Goal: Transaction & Acquisition: Purchase product/service

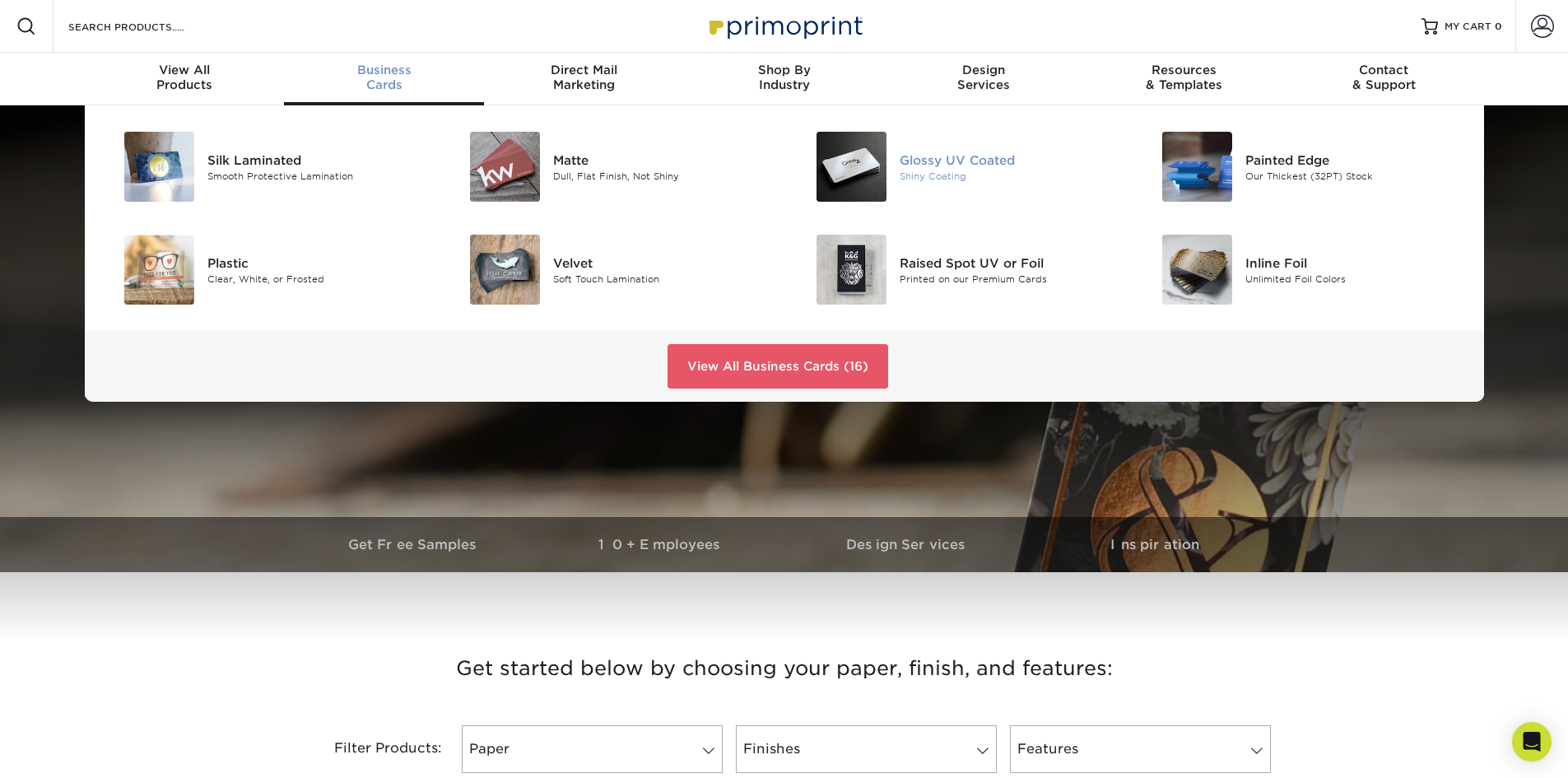
click at [907, 163] on div "Glossy UV Coated" at bounding box center [1009, 159] width 218 height 18
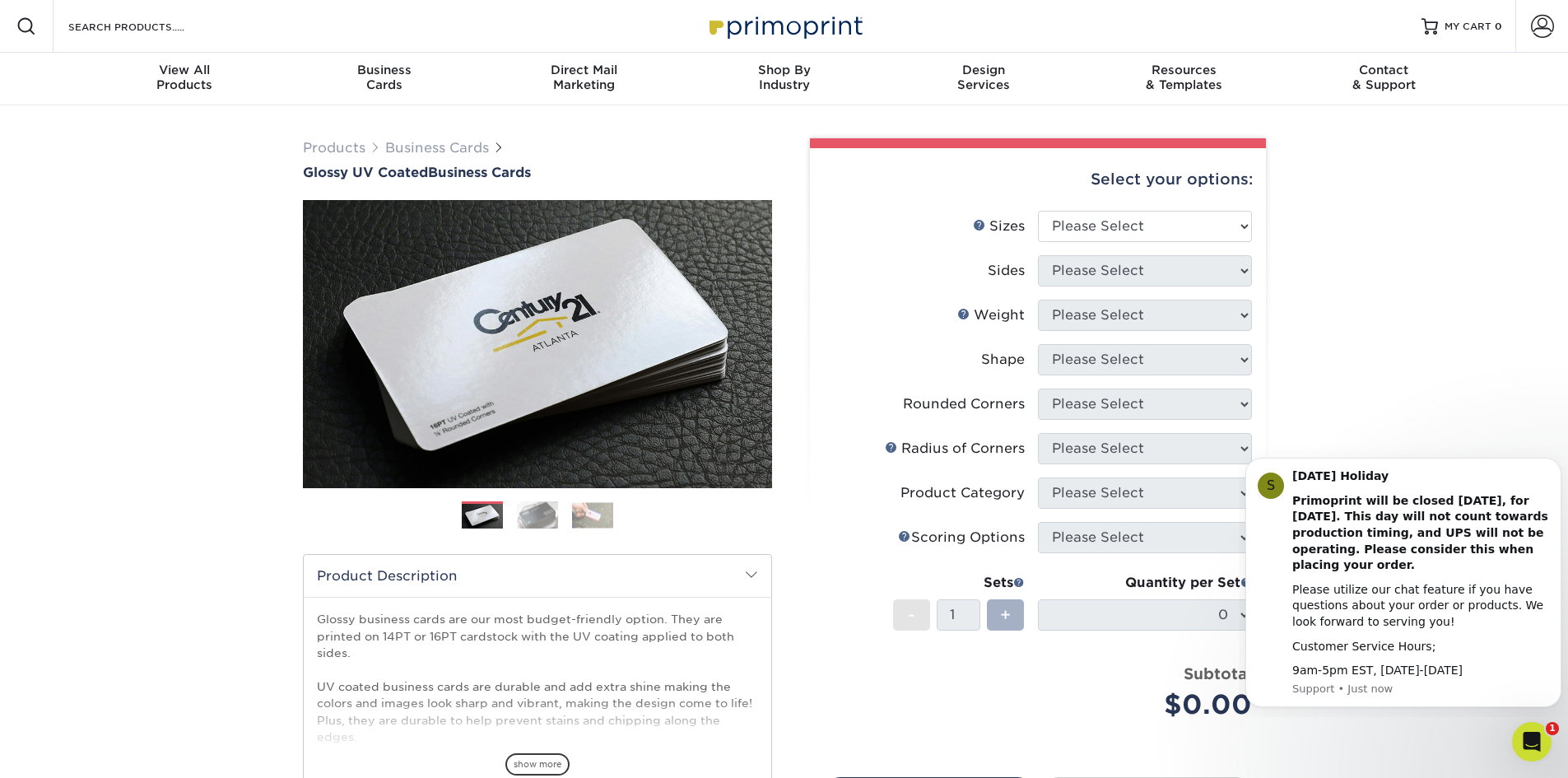
click at [1004, 615] on span "+" at bounding box center [1005, 615] width 10 height 25
click at [1115, 220] on select "Please Select 1.5" x 3.5" - Mini 1.75" x 3.5" - Mini 2" x 2" - Square 2" x 3" -…" at bounding box center [1144, 226] width 214 height 31
click at [531, 510] on img at bounding box center [538, 514] width 41 height 29
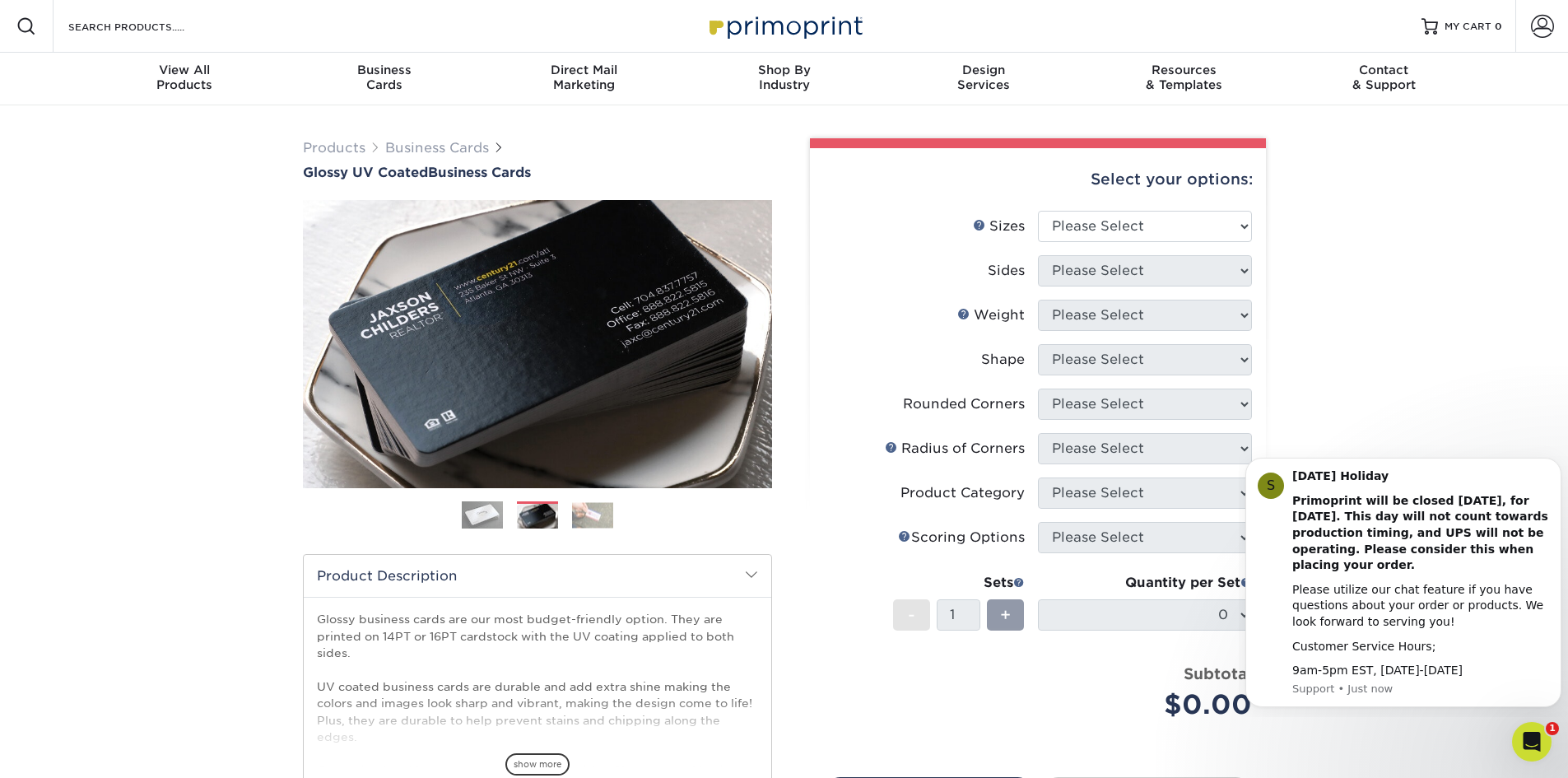
click at [586, 513] on img at bounding box center [593, 515] width 41 height 26
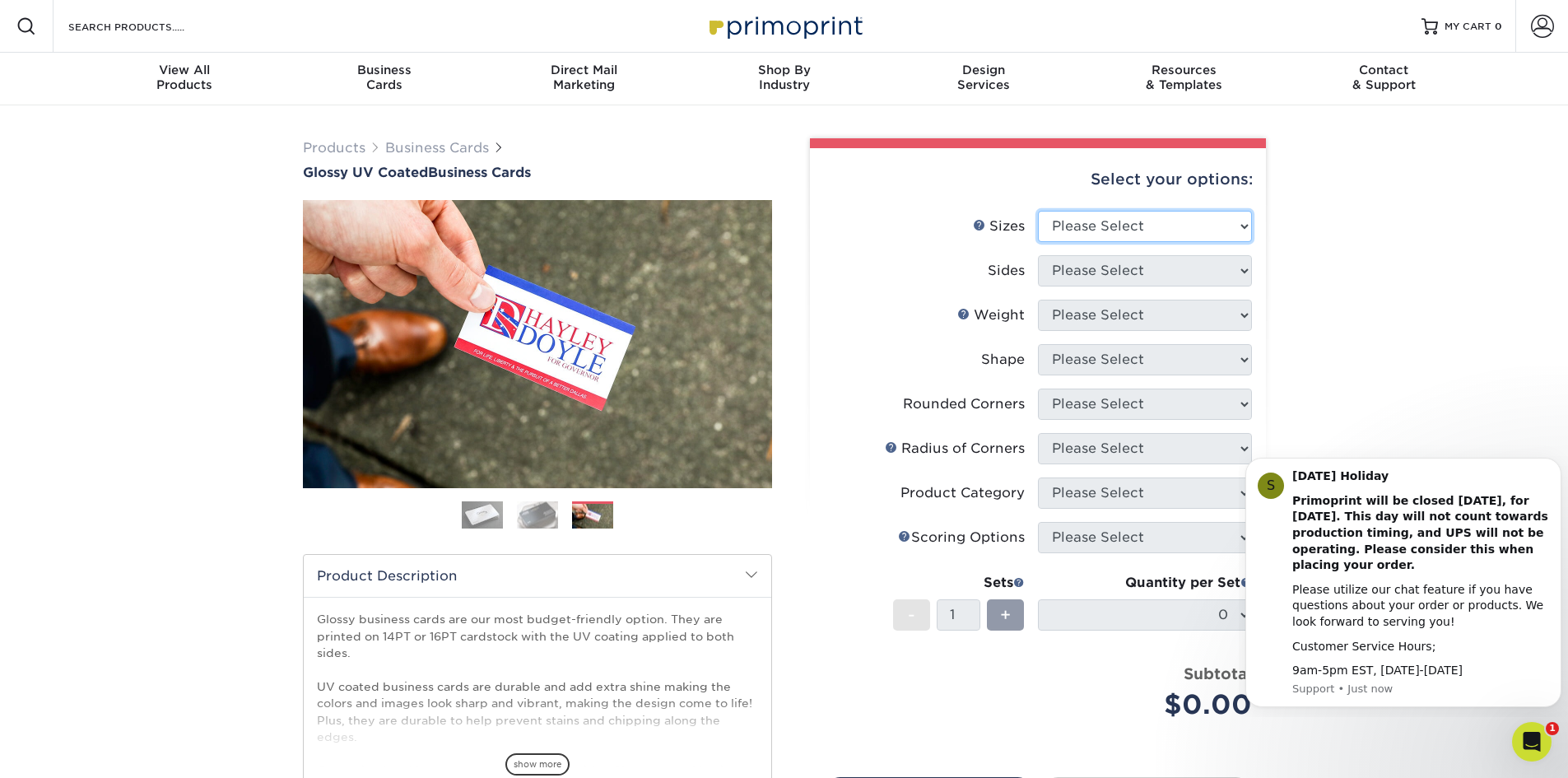
click at [1149, 231] on select "Please Select 1.5" x 3.5" - Mini 1.75" x 3.5" - Mini 2" x 2" - Square 2" x 3" -…" at bounding box center [1144, 226] width 214 height 31
click at [1037, 211] on select "Please Select 1.5" x 3.5" - Mini 1.75" x 3.5" - Mini 2" x 2" - Square 2" x 3" -…" at bounding box center [1144, 226] width 214 height 31
click at [1068, 220] on select "Please Select 1.5" x 3.5" - Mini 1.75" x 3.5" - Mini 2" x 2" - Square 2" x 3" -…" at bounding box center [1144, 226] width 214 height 31
click at [1037, 211] on select "Please Select 1.5" x 3.5" - Mini 1.75" x 3.5" - Mini 2" x 2" - Square 2" x 3" -…" at bounding box center [1144, 226] width 214 height 31
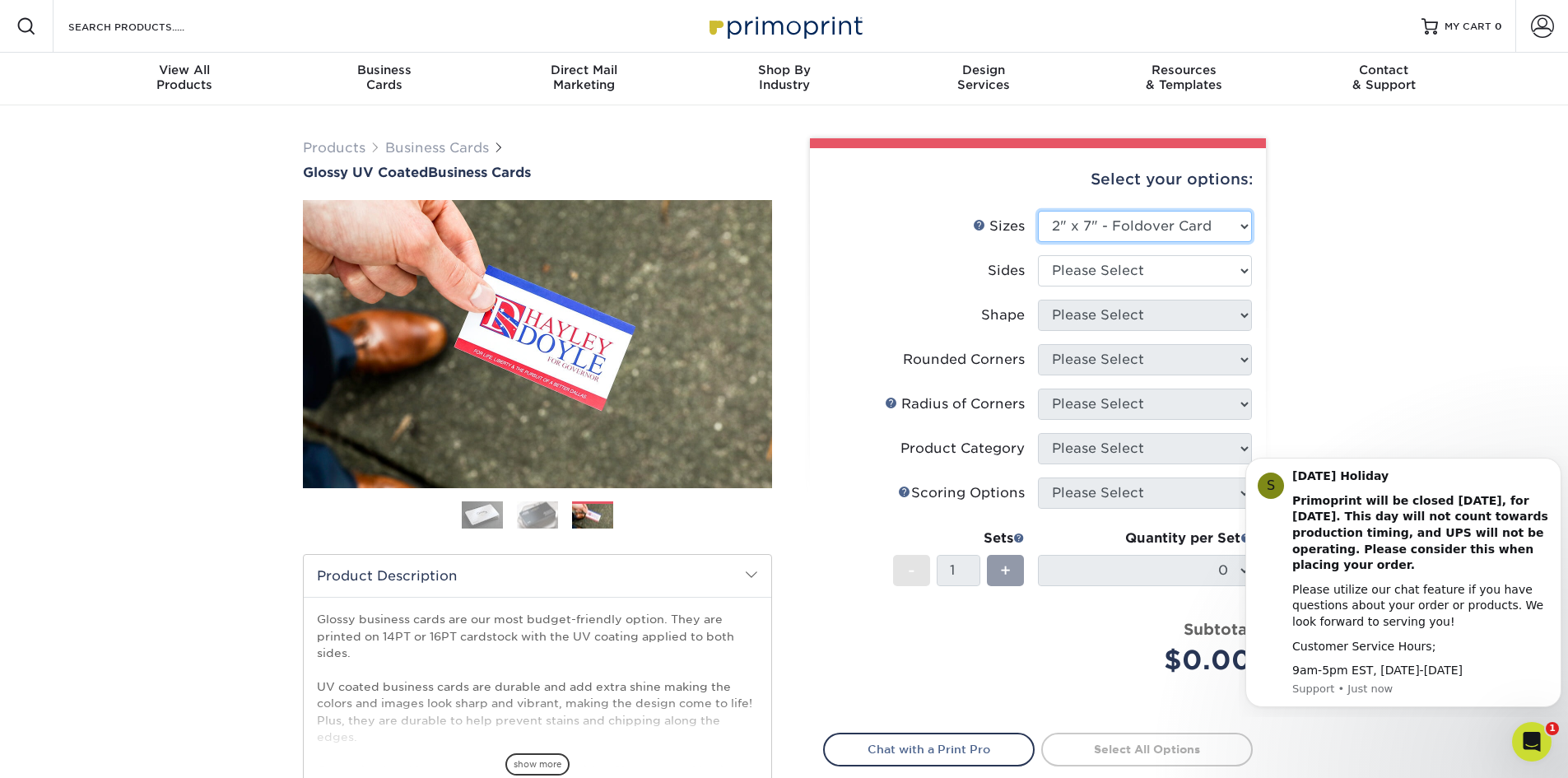
click at [1065, 220] on select "Please Select 1.5" x 3.5" - Mini 1.75" x 3.5" - Mini 2" x 2" - Square 2" x 3" -…" at bounding box center [1144, 226] width 214 height 31
select select "2.00x3.50"
click at [1037, 211] on select "Please Select 1.5" x 3.5" - Mini 1.75" x 3.5" - Mini 2" x 2" - Square 2" x 3" -…" at bounding box center [1144, 226] width 214 height 31
click at [1080, 271] on select "Please Select Print Both Sides Print Front Only" at bounding box center [1144, 271] width 214 height 31
select select "13abbda7-1d64-4f25-8bb2-c179b224825d"
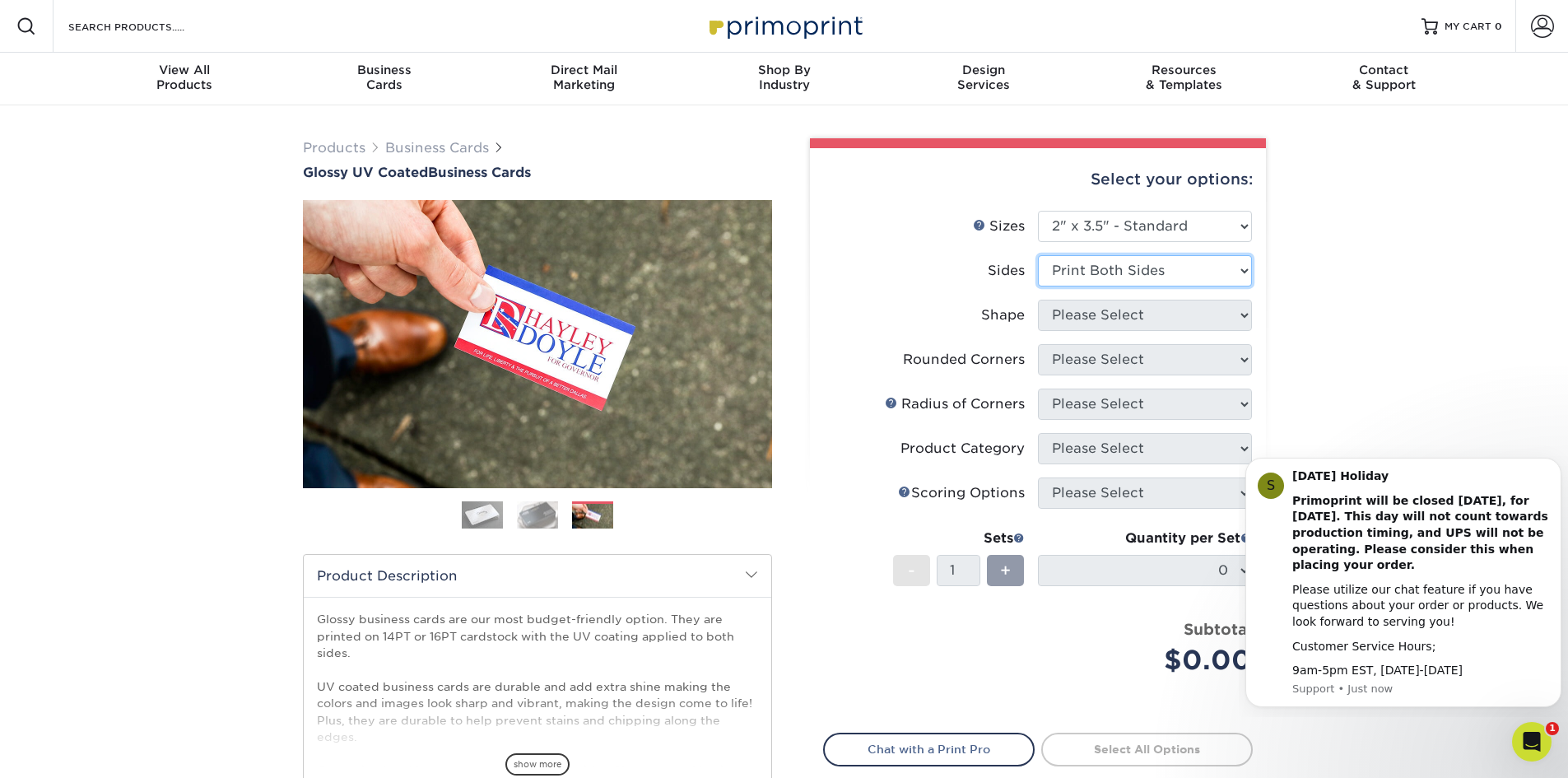
click at [1037, 255] on select "Please Select Print Both Sides Print Front Only" at bounding box center [1144, 271] width 214 height 31
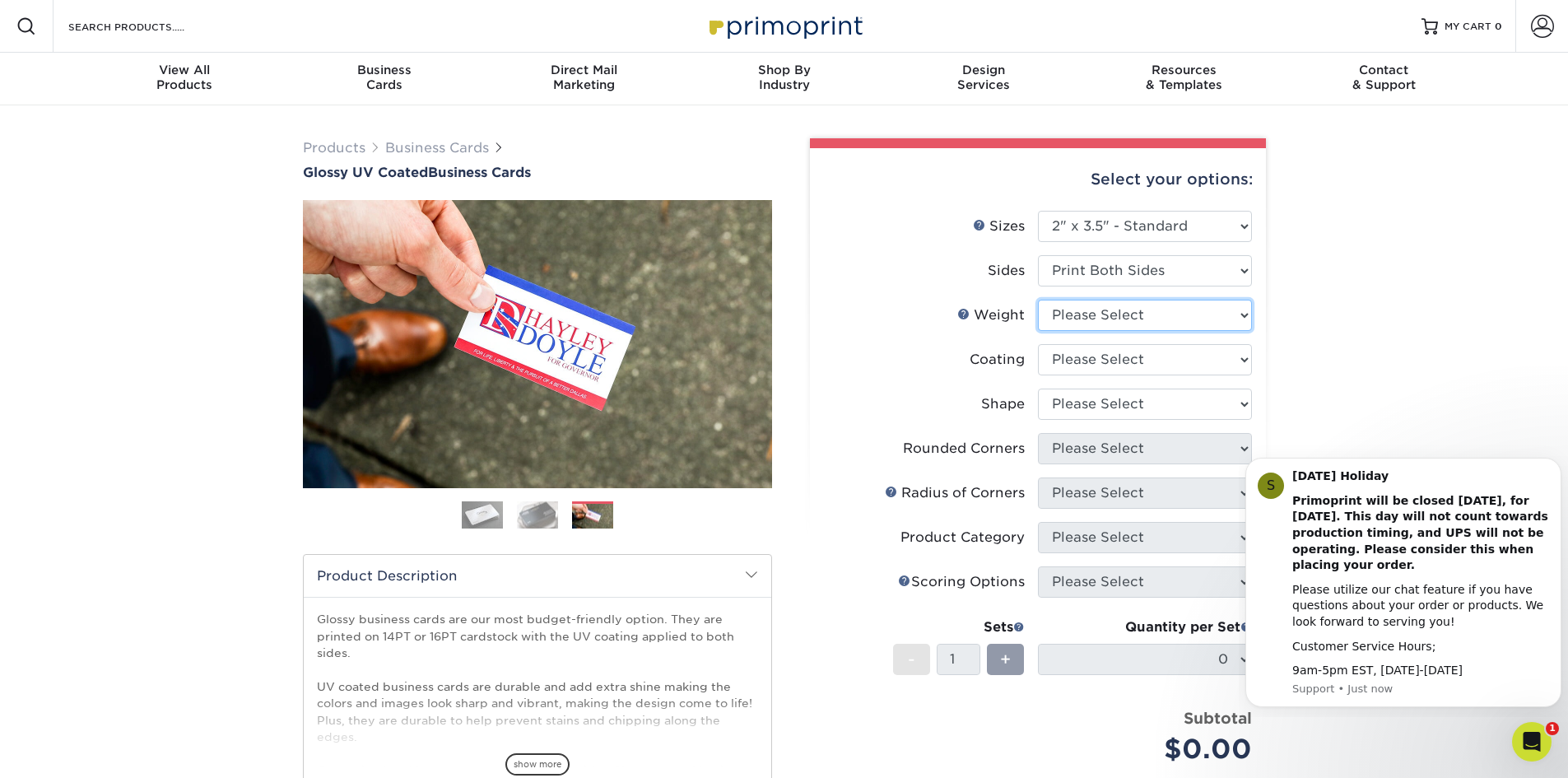
click at [1089, 317] on select "Please Select 16PT 14PT" at bounding box center [1144, 316] width 214 height 31
select select "16PT"
click at [1037, 300] on select "Please Select 16PT 14PT" at bounding box center [1144, 316] width 214 height 31
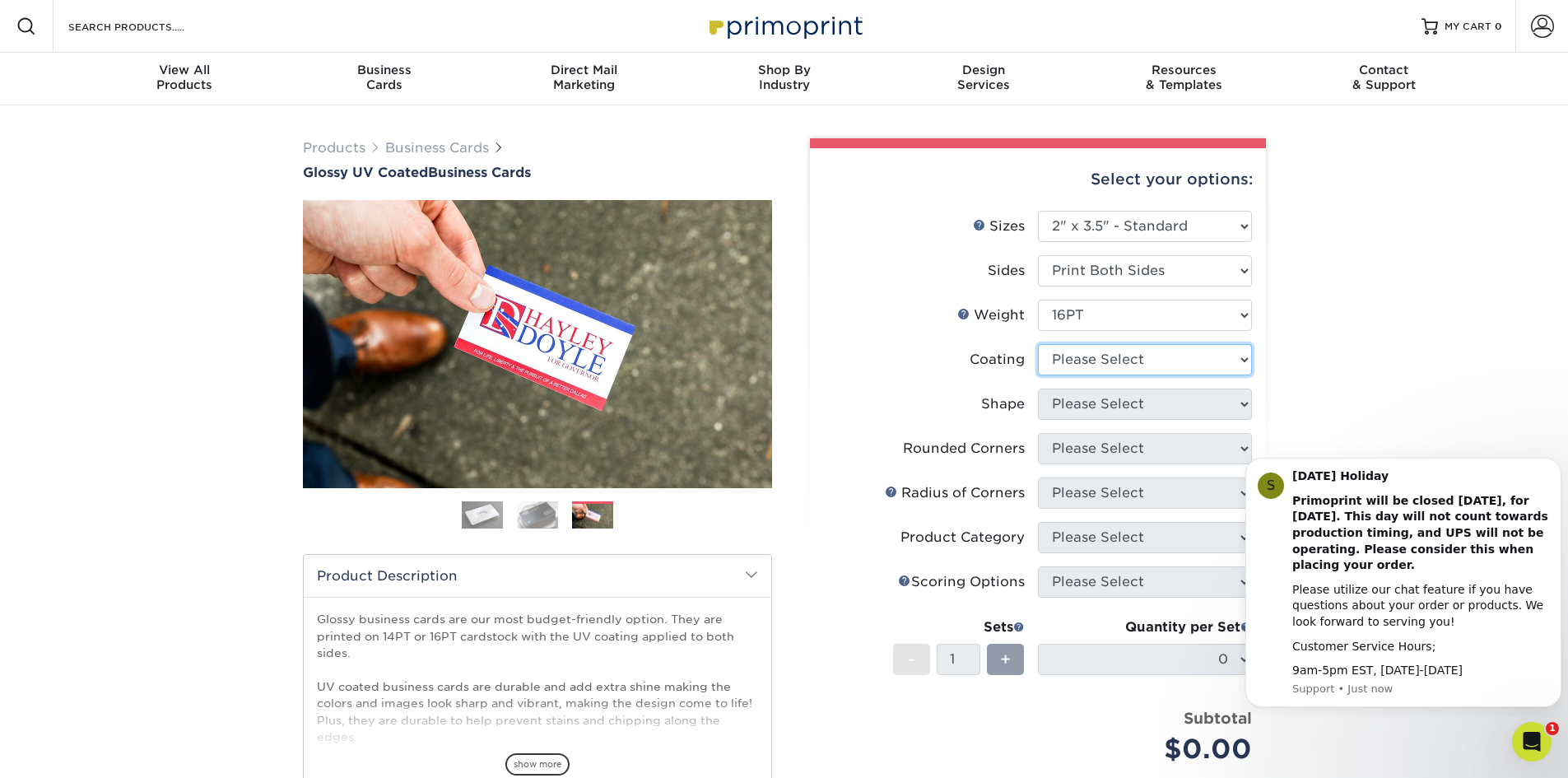
click at [1067, 359] on select at bounding box center [1144, 360] width 214 height 31
click at [1037, 344] on select at bounding box center [1144, 360] width 214 height 31
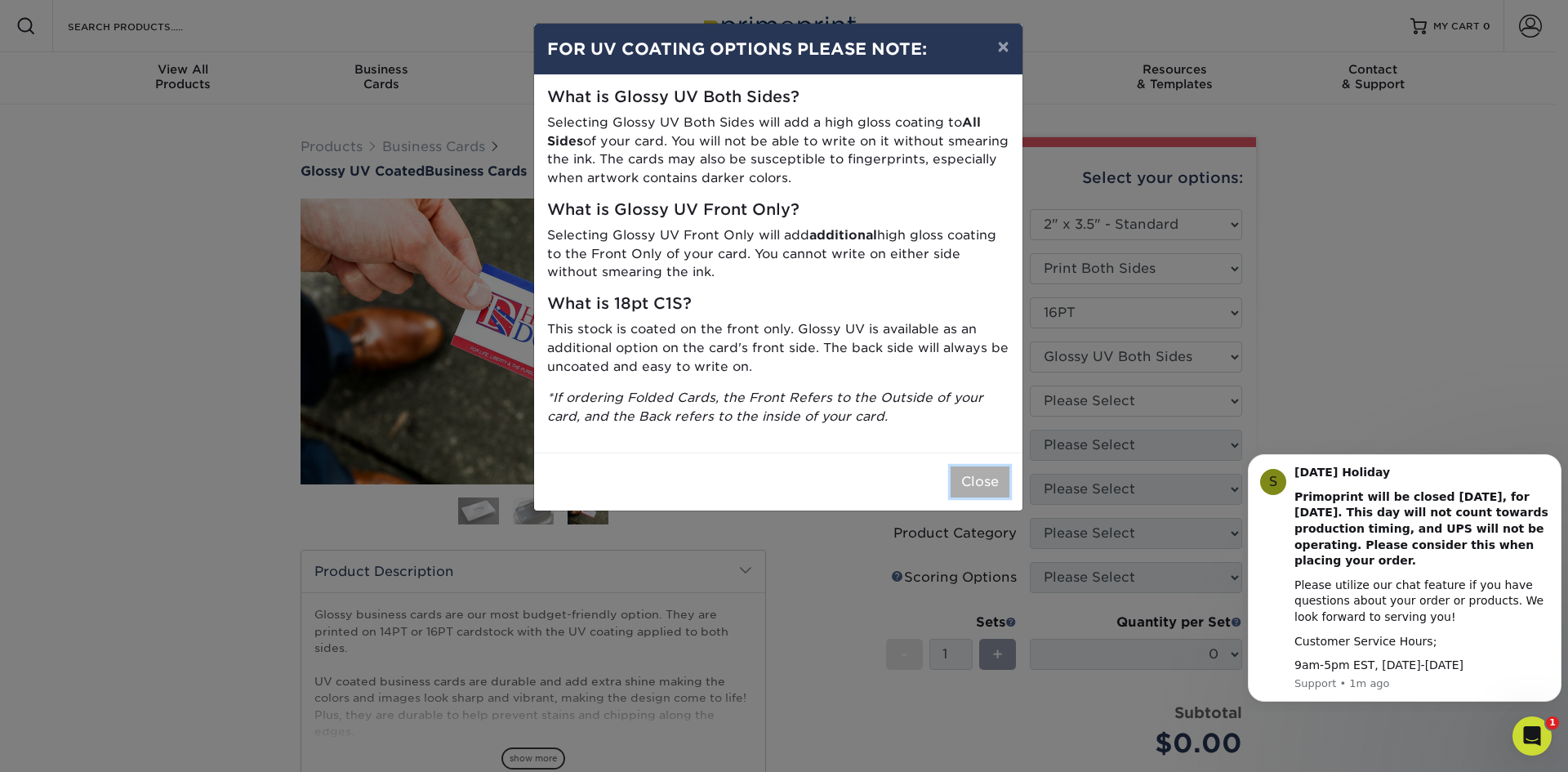
click at [981, 475] on button "Close" at bounding box center [980, 482] width 59 height 31
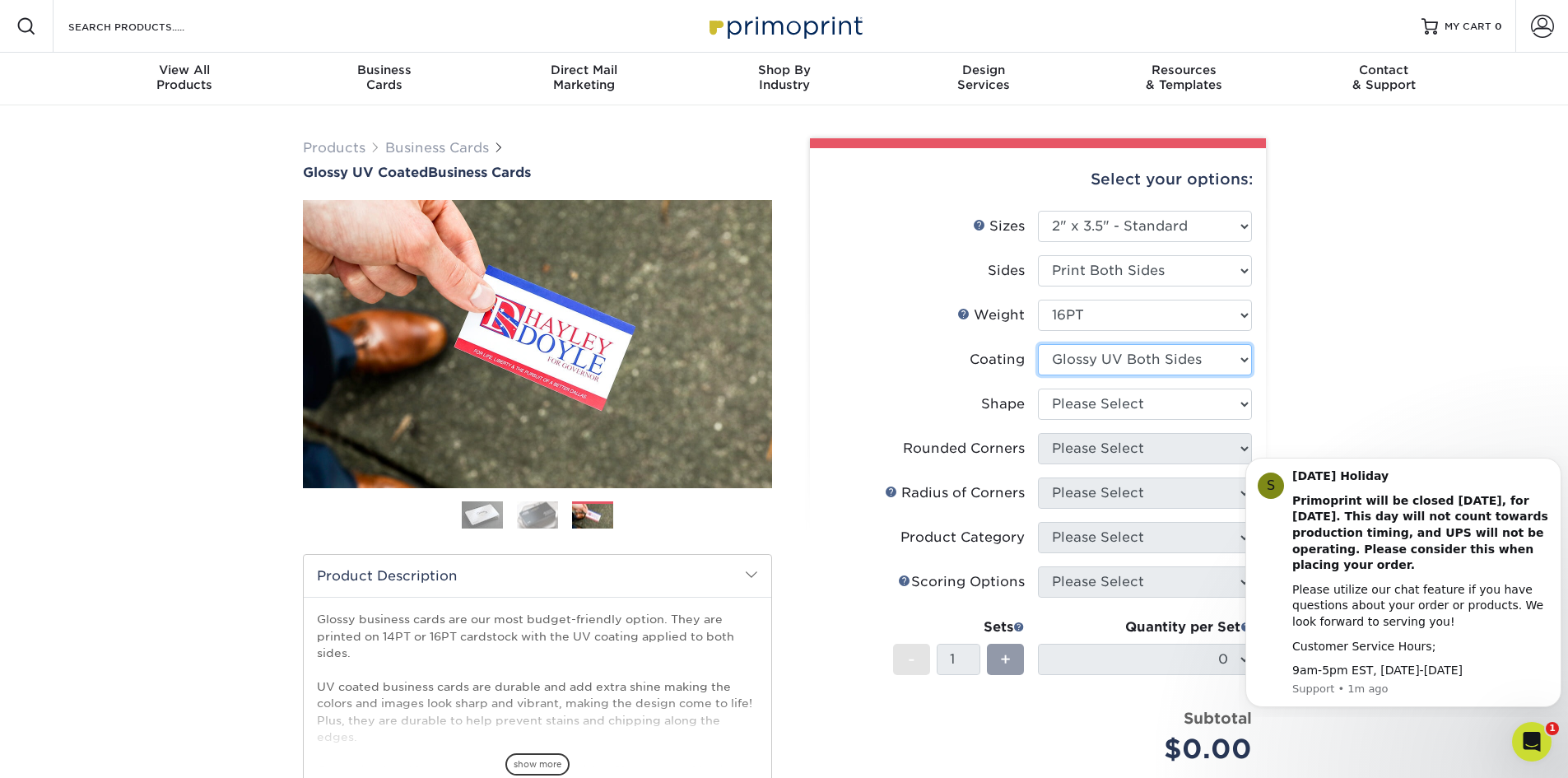
click at [1119, 357] on select at bounding box center [1144, 360] width 214 height 31
select select "1e8116af-acfc-44b1-83dc-8181aa338834"
click at [1037, 344] on select at bounding box center [1144, 360] width 214 height 31
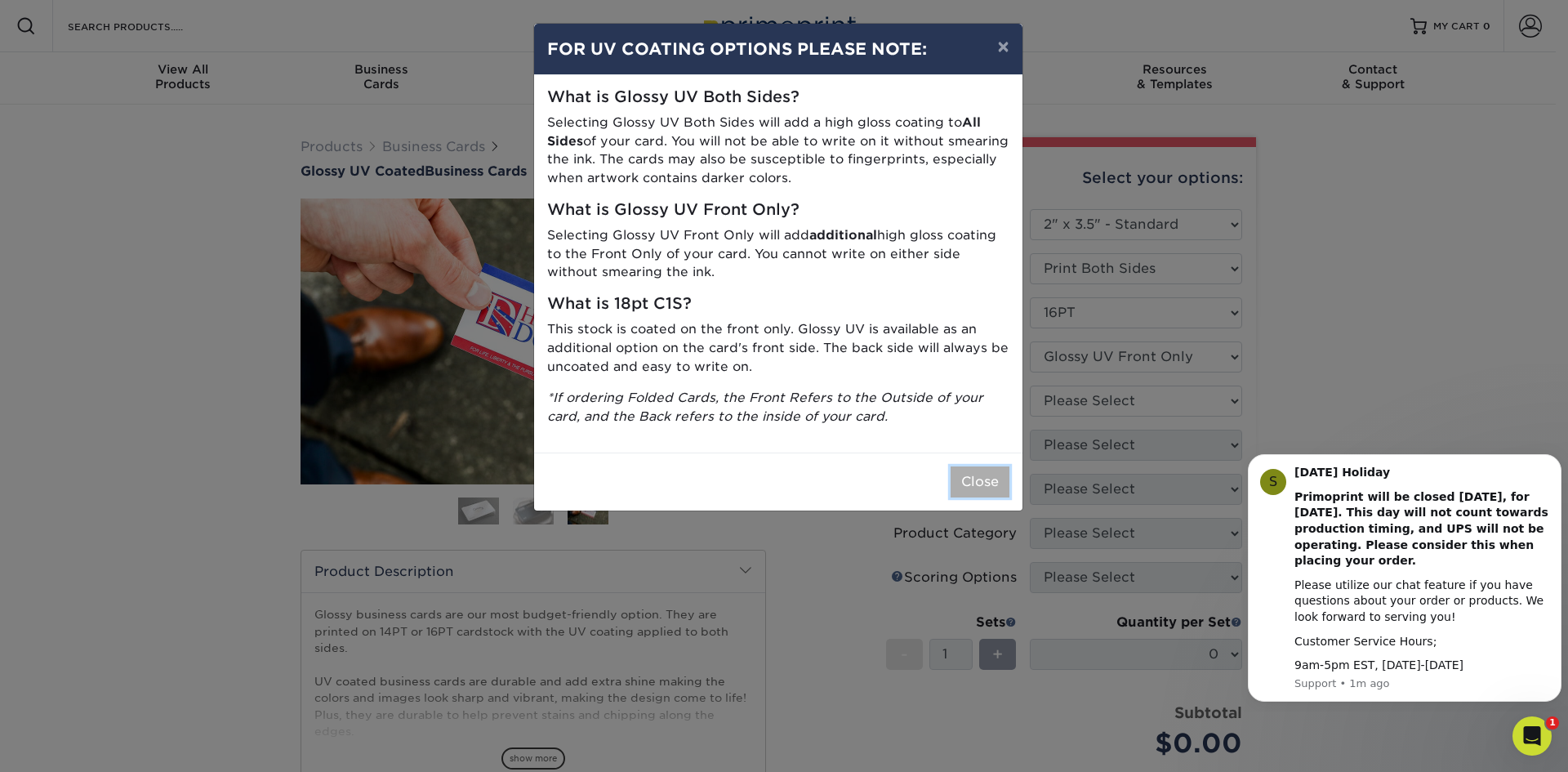
click at [979, 472] on button "Close" at bounding box center [980, 482] width 59 height 31
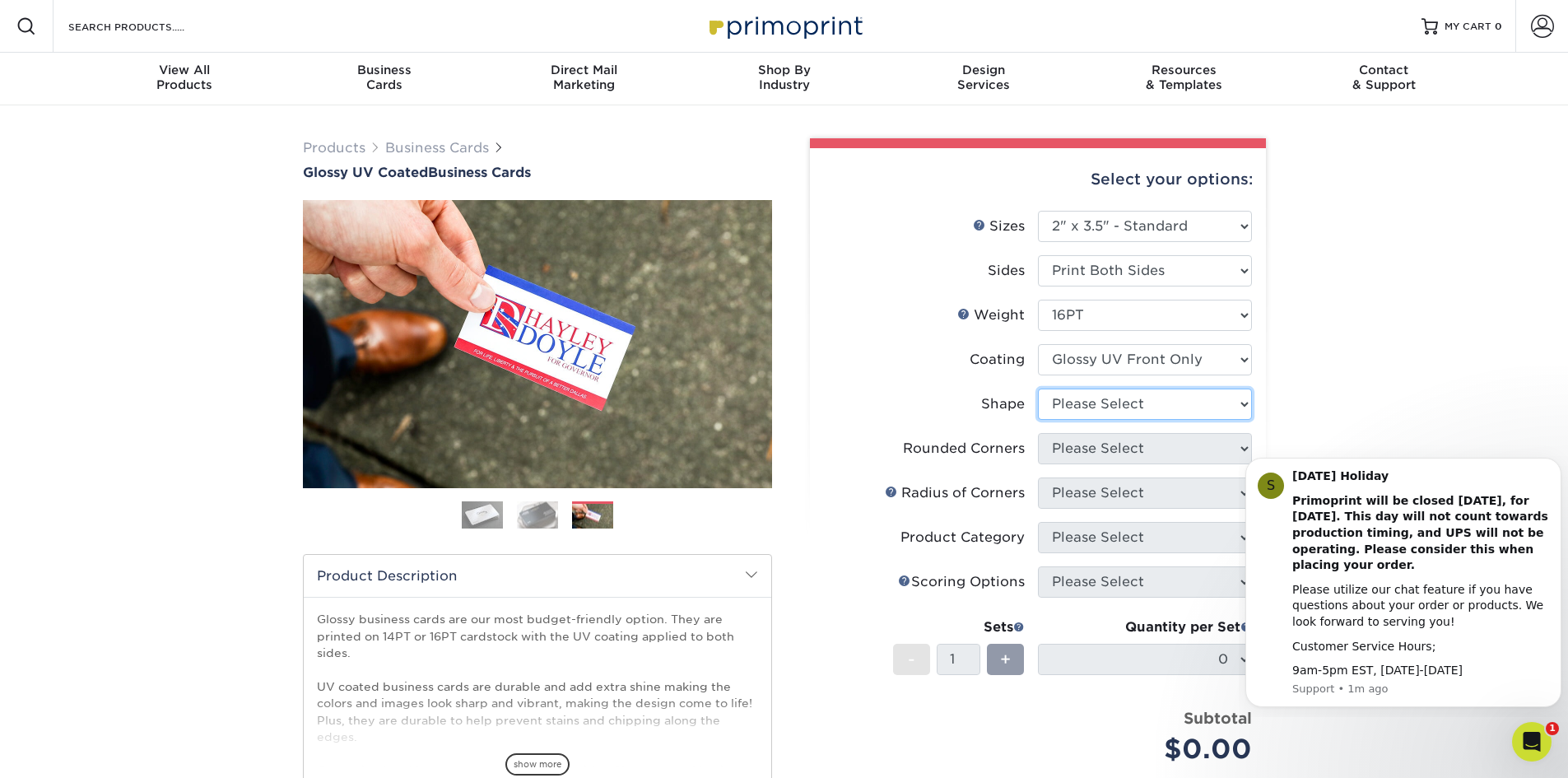
click at [1150, 399] on select "Please Select Standard" at bounding box center [1144, 404] width 214 height 31
click at [1037, 388] on select "Please Select Standard" at bounding box center [1144, 404] width 214 height 31
click at [1080, 400] on select "Please Select Standard" at bounding box center [1144, 404] width 214 height 31
click at [1037, 388] on select "Please Select Standard" at bounding box center [1144, 404] width 214 height 31
click at [1081, 388] on select "Please Select Standard" at bounding box center [1144, 404] width 214 height 31
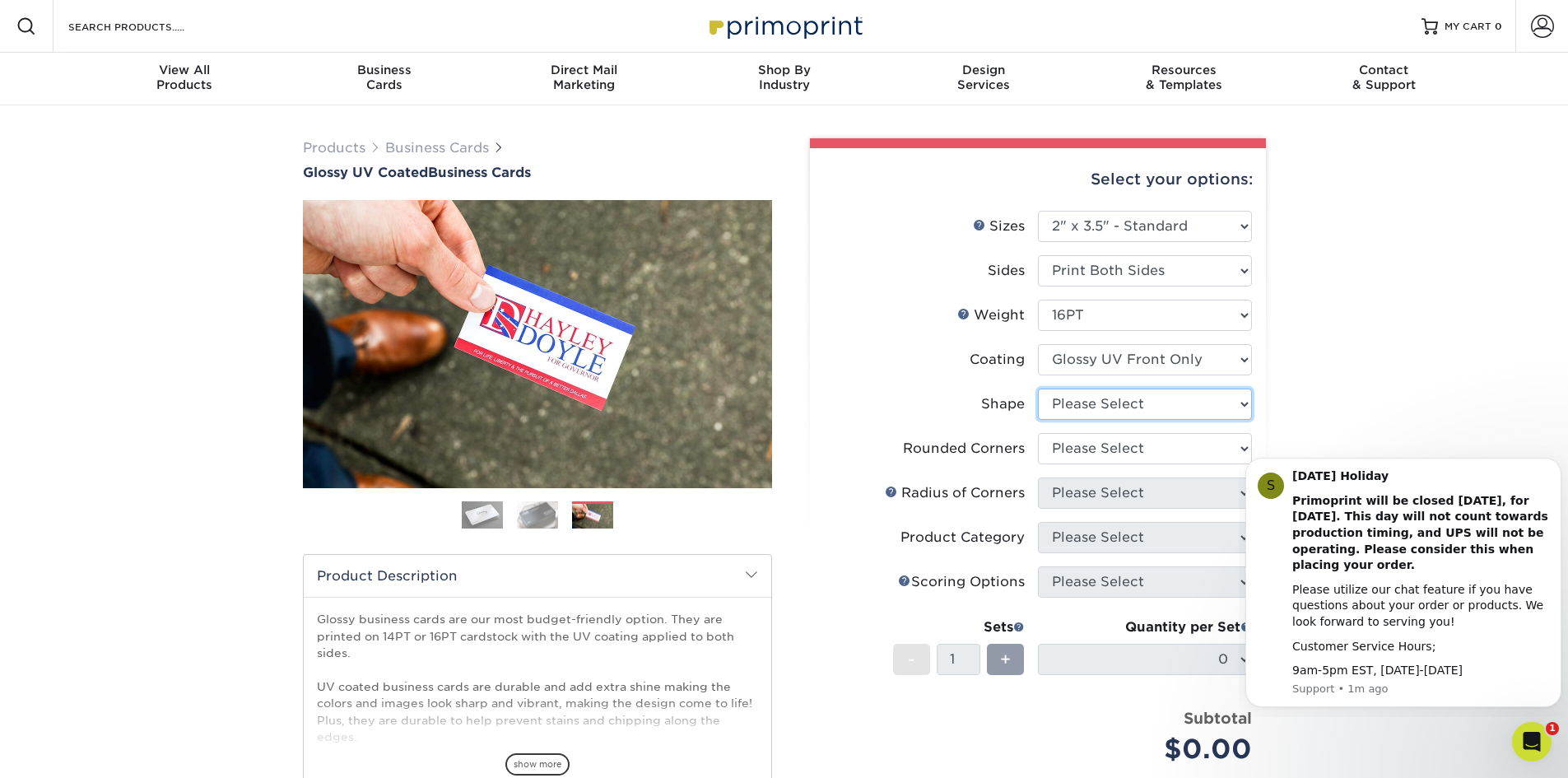
select select "standard"
click at [1037, 388] on select "Please Select Standard" at bounding box center [1144, 404] width 214 height 31
click at [1080, 446] on select "Please Select Yes - Round 2 Corners Yes - Round 4 Corners No" at bounding box center [1144, 449] width 214 height 31
select select "7672df9e-0e0a-464d-8e1f-920c575e4da3"
click at [1037, 433] on select "Please Select Yes - Round 2 Corners Yes - Round 4 Corners No" at bounding box center [1144, 449] width 214 height 31
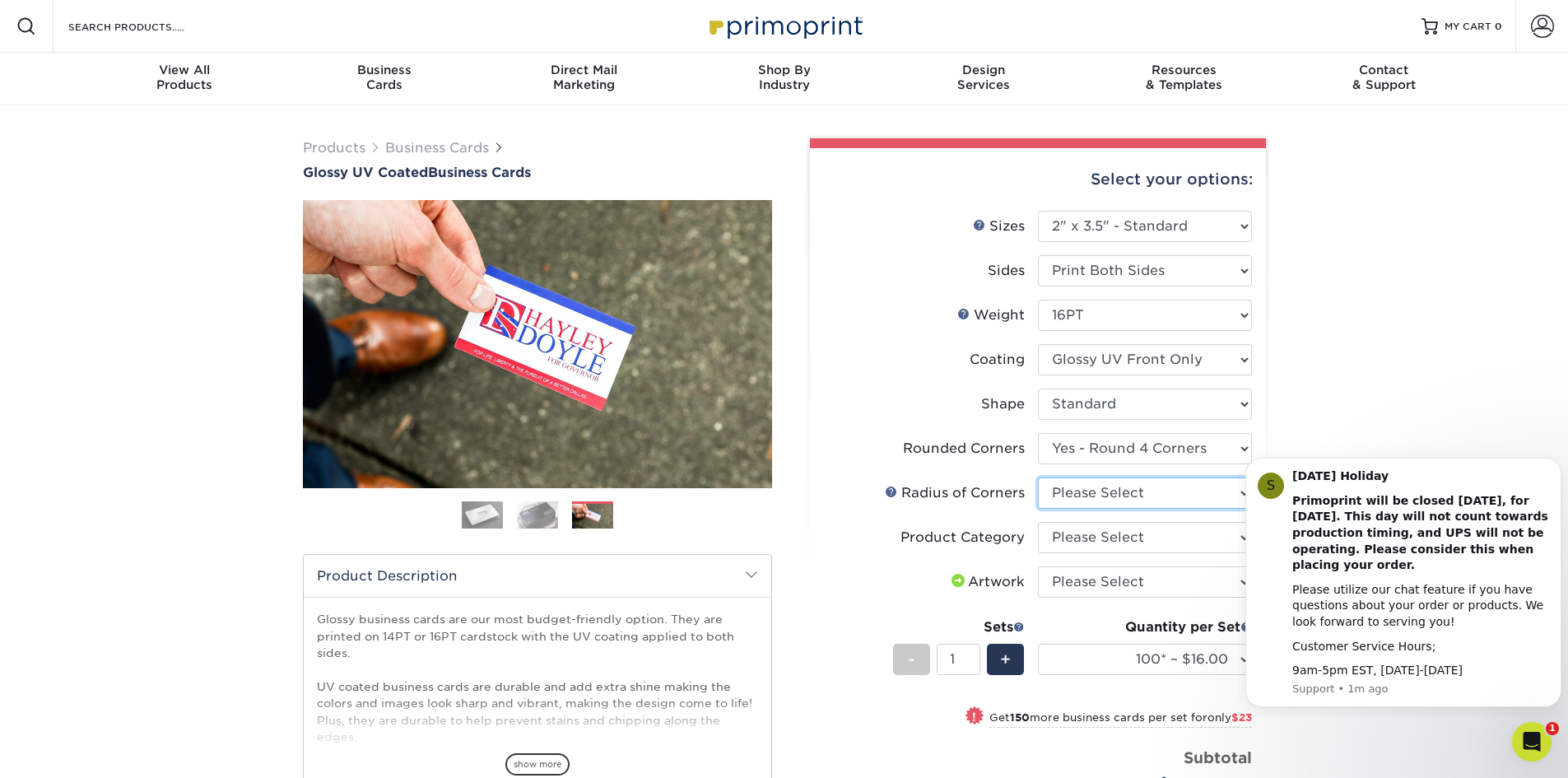
click at [1106, 494] on select "Please Select Rounded 1/8" Rounded 1/4"" at bounding box center [1144, 493] width 214 height 31
select select "479fbfe7-6a0c-4895-8c9a-81739b7486c9"
click at [1037, 477] on select "Please Select Rounded 1/8" Rounded 1/4"" at bounding box center [1144, 493] width 214 height 31
click at [1108, 529] on select "Please Select Business Cards" at bounding box center [1144, 538] width 214 height 31
select select "3b5148f1-0588-4f88-a218-97bcfdce65c1"
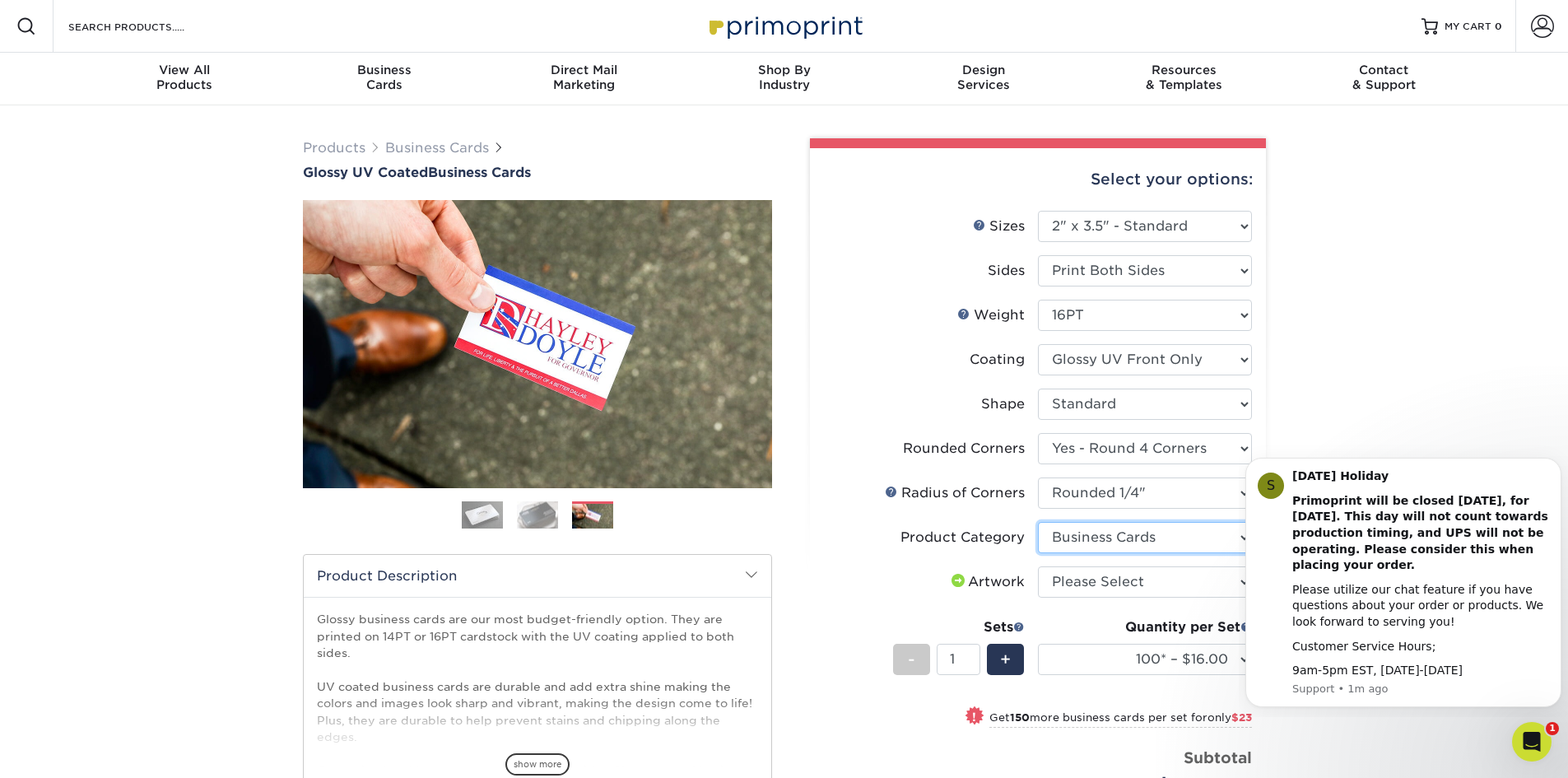
click at [1037, 522] on select "Please Select Business Cards" at bounding box center [1144, 538] width 214 height 31
click at [1096, 577] on select "Please Select I will upload files I need a design - $100" at bounding box center [1144, 582] width 214 height 31
select select "upload"
click at [1037, 566] on select "Please Select I will upload files I need a design - $100" at bounding box center [1144, 582] width 214 height 31
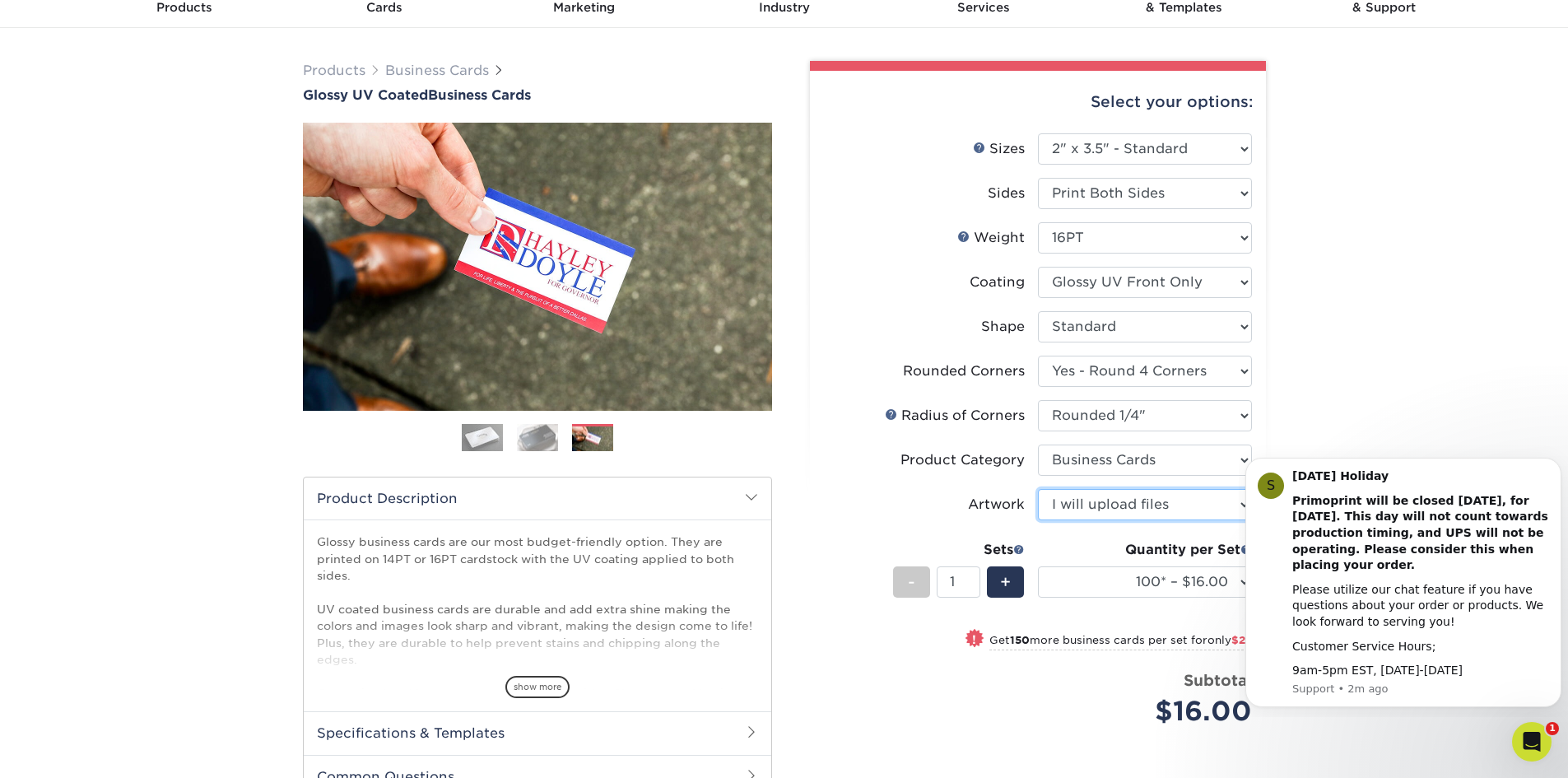
scroll to position [77, 0]
click at [1238, 580] on select "100* – $16.00 250* – $39.00 500 – $77.00 1000 – $94.00 2500 – $173.00 5000 – $2…" at bounding box center [1144, 583] width 214 height 31
click at [1037, 567] on select "100* – $16.00 250* – $39.00 500 – $77.00 1000 – $94.00 2500 – $173.00 5000 – $2…" at bounding box center [1144, 583] width 214 height 31
click at [1410, 341] on div "Products Business Cards Glossy UV Coated Business Cards Previous Next" at bounding box center [784, 519] width 1568 height 980
click at [1553, 458] on icon "Dismiss notification" at bounding box center [1557, 462] width 9 height 9
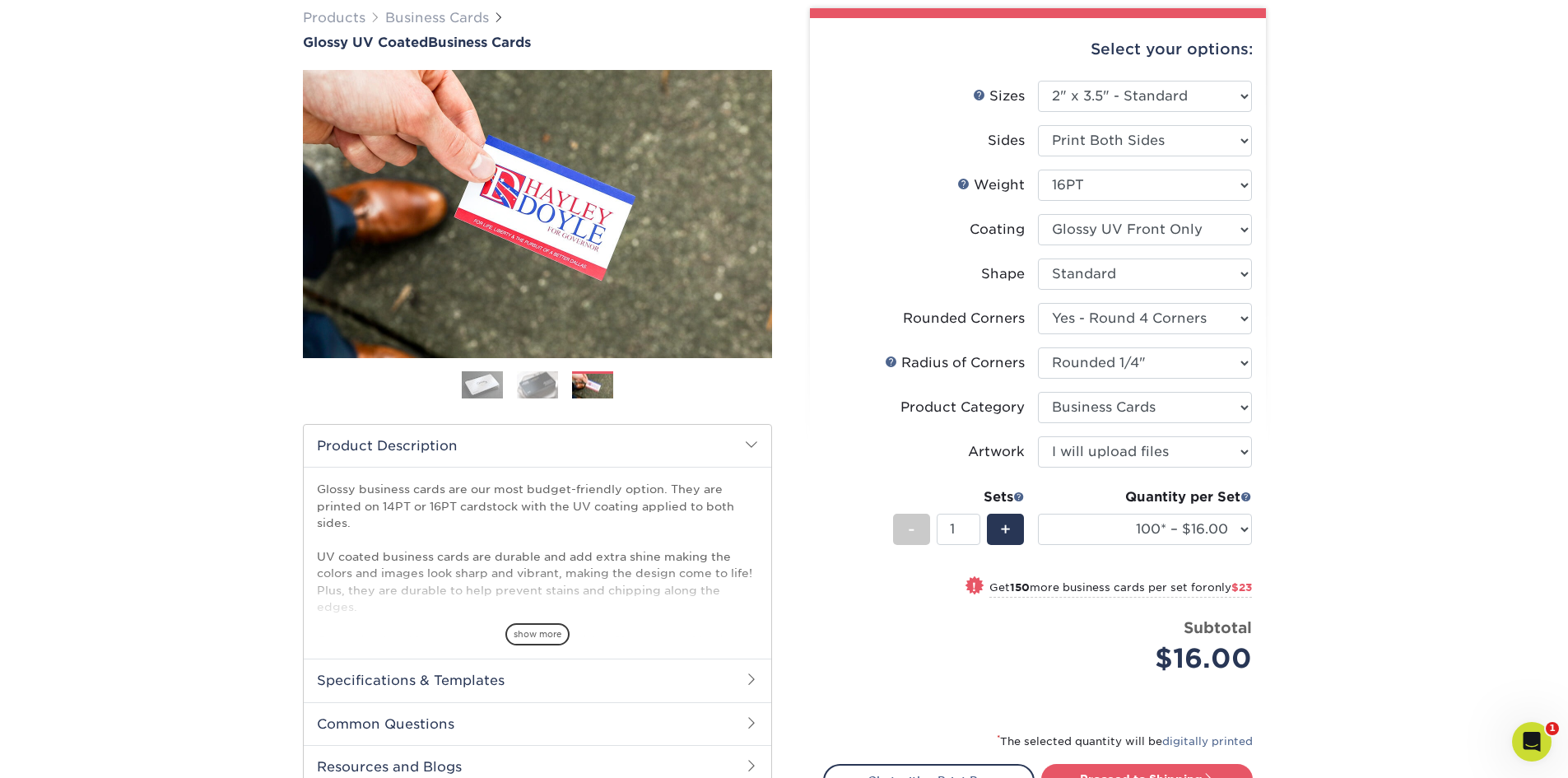
scroll to position [0, 0]
